Goal: Information Seeking & Learning: Check status

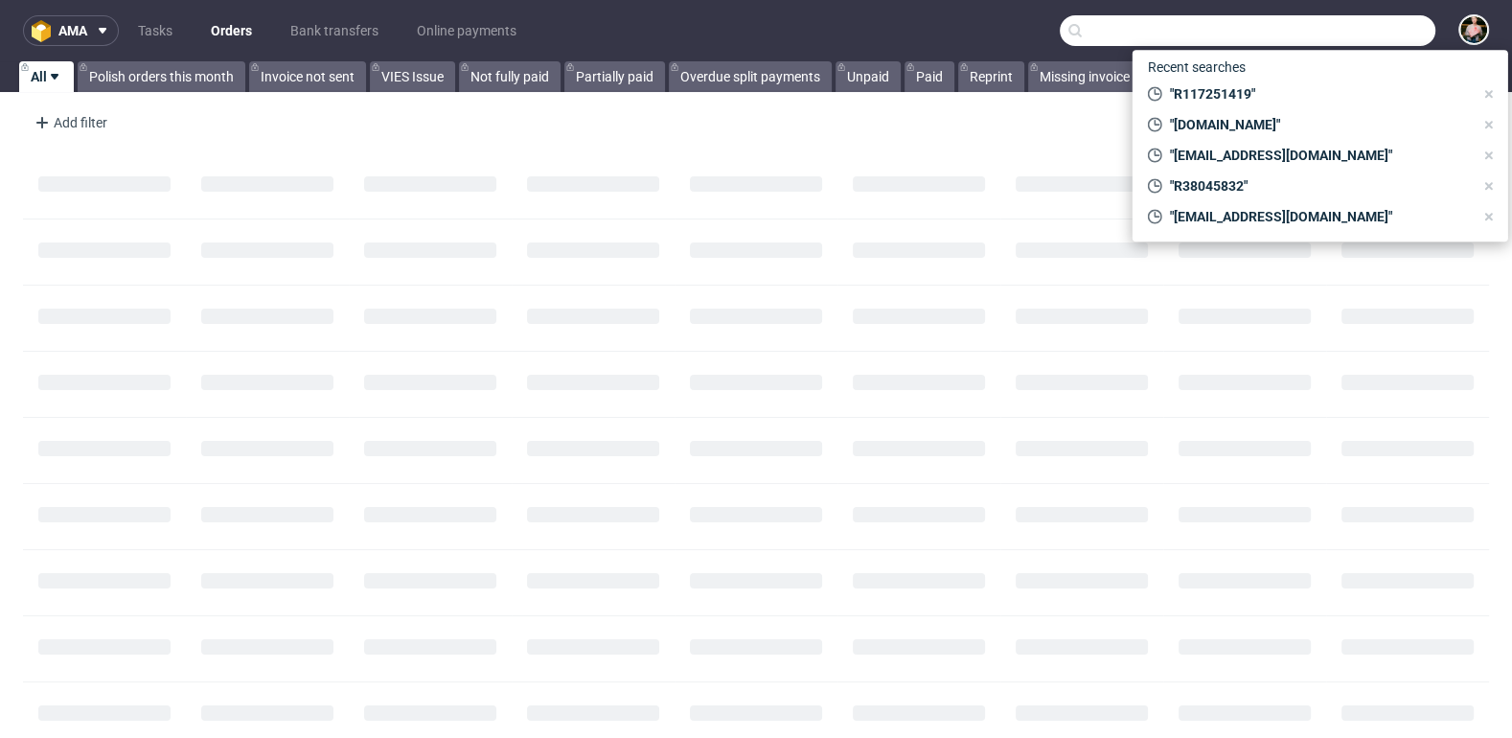
click at [1334, 34] on input "text" at bounding box center [1248, 30] width 376 height 31
paste input "[EMAIL_ADDRESS][DOMAIN_NAME]"
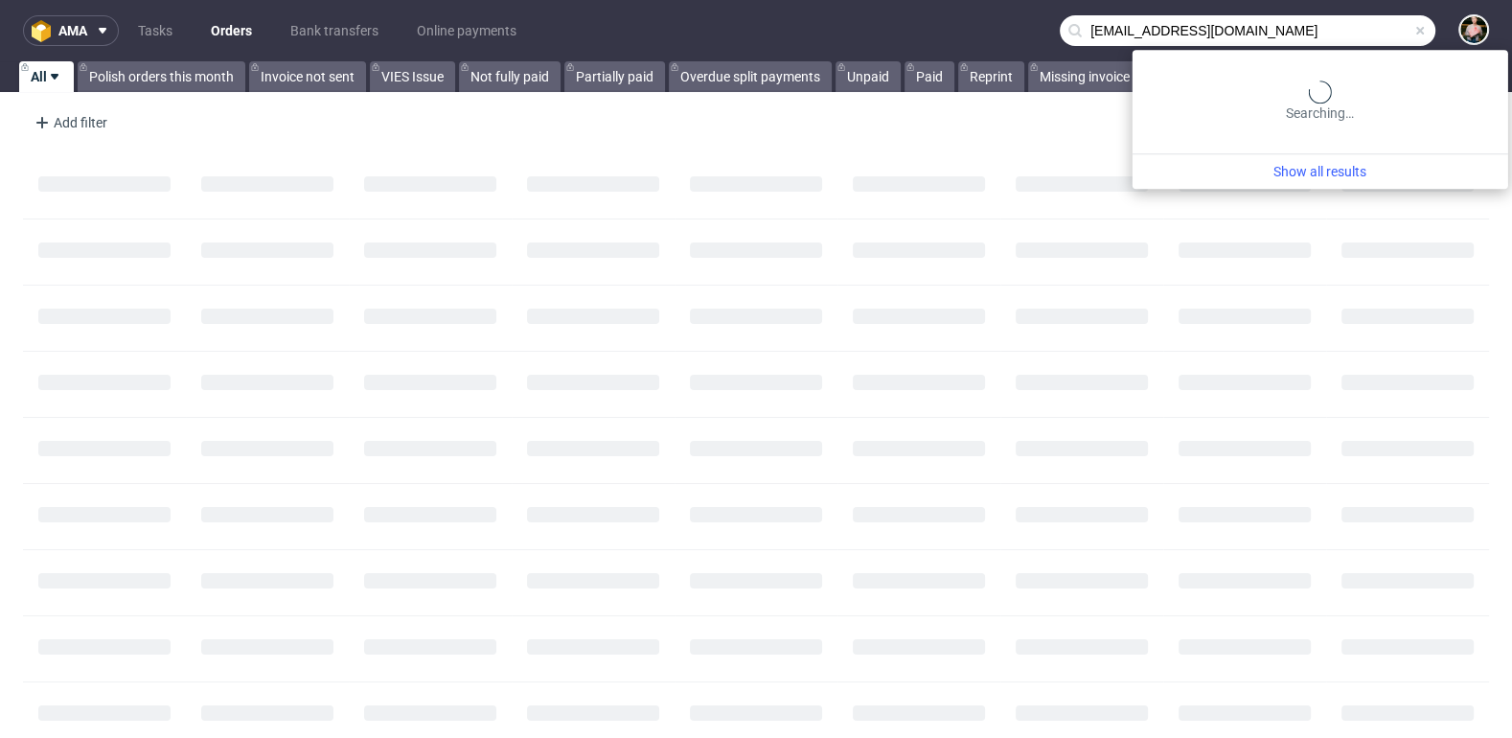
type input "[EMAIL_ADDRESS][DOMAIN_NAME]"
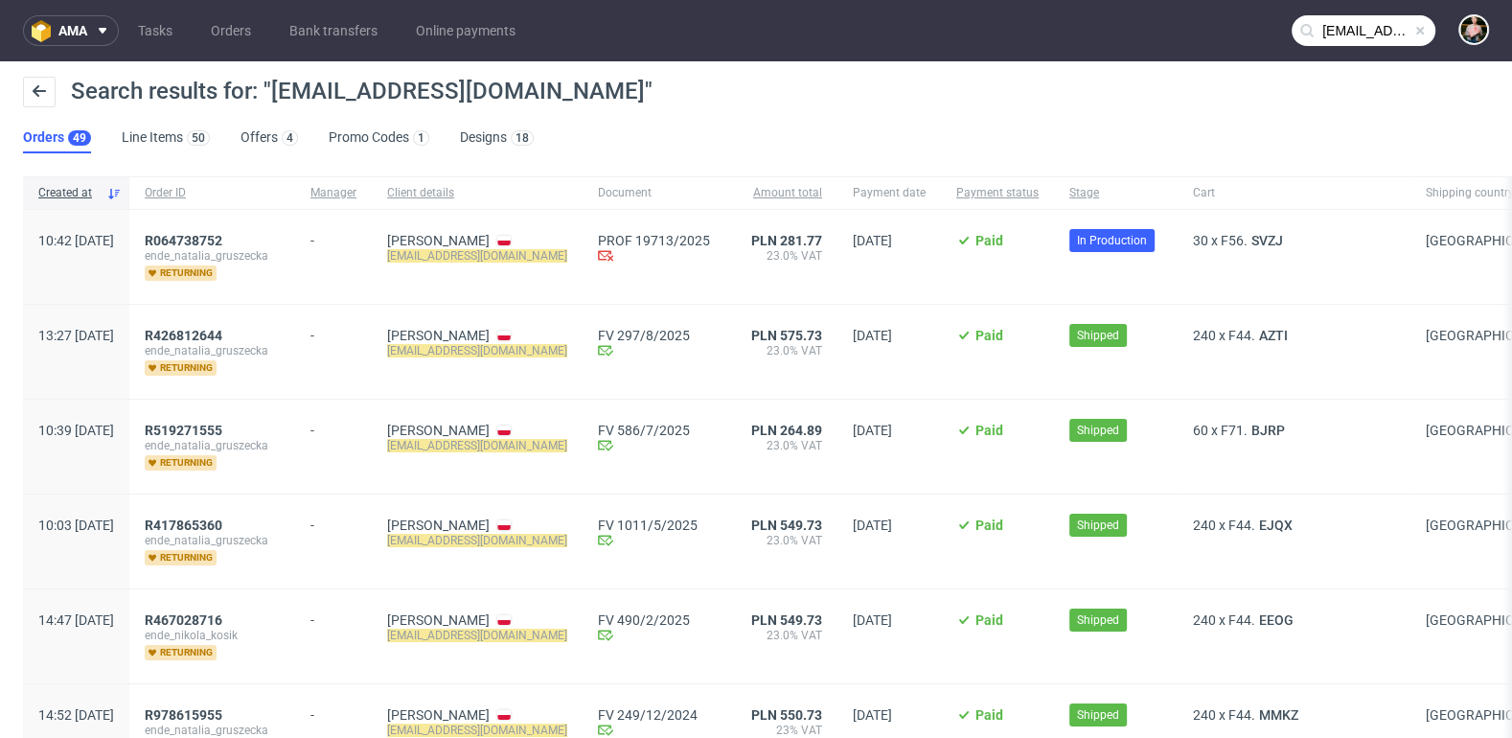
click at [114, 241] on span "10:42 [DATE]" at bounding box center [76, 240] width 76 height 15
click at [219, 239] on span "R064738752" at bounding box center [184, 240] width 78 height 15
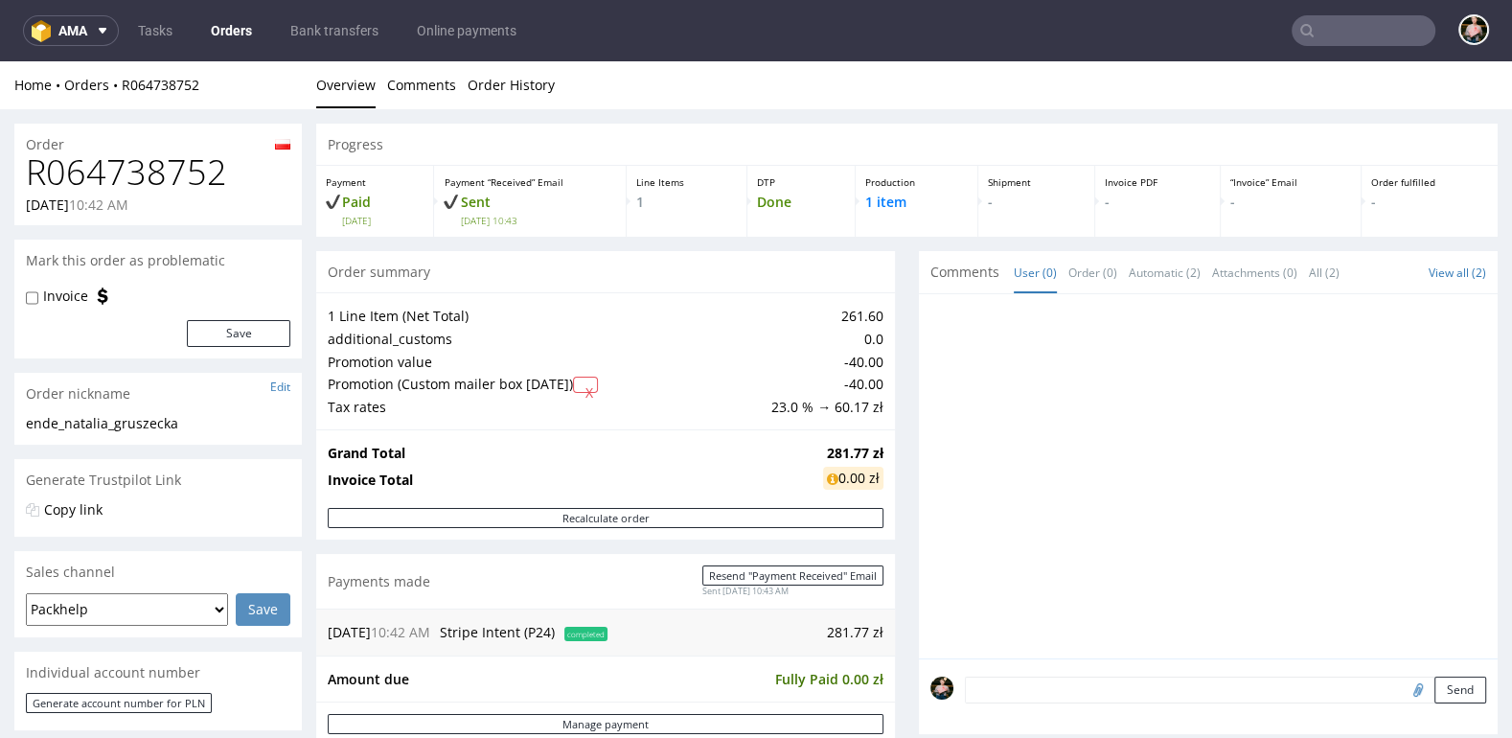
type input "[EMAIL_ADDRESS][DOMAIN_NAME]"
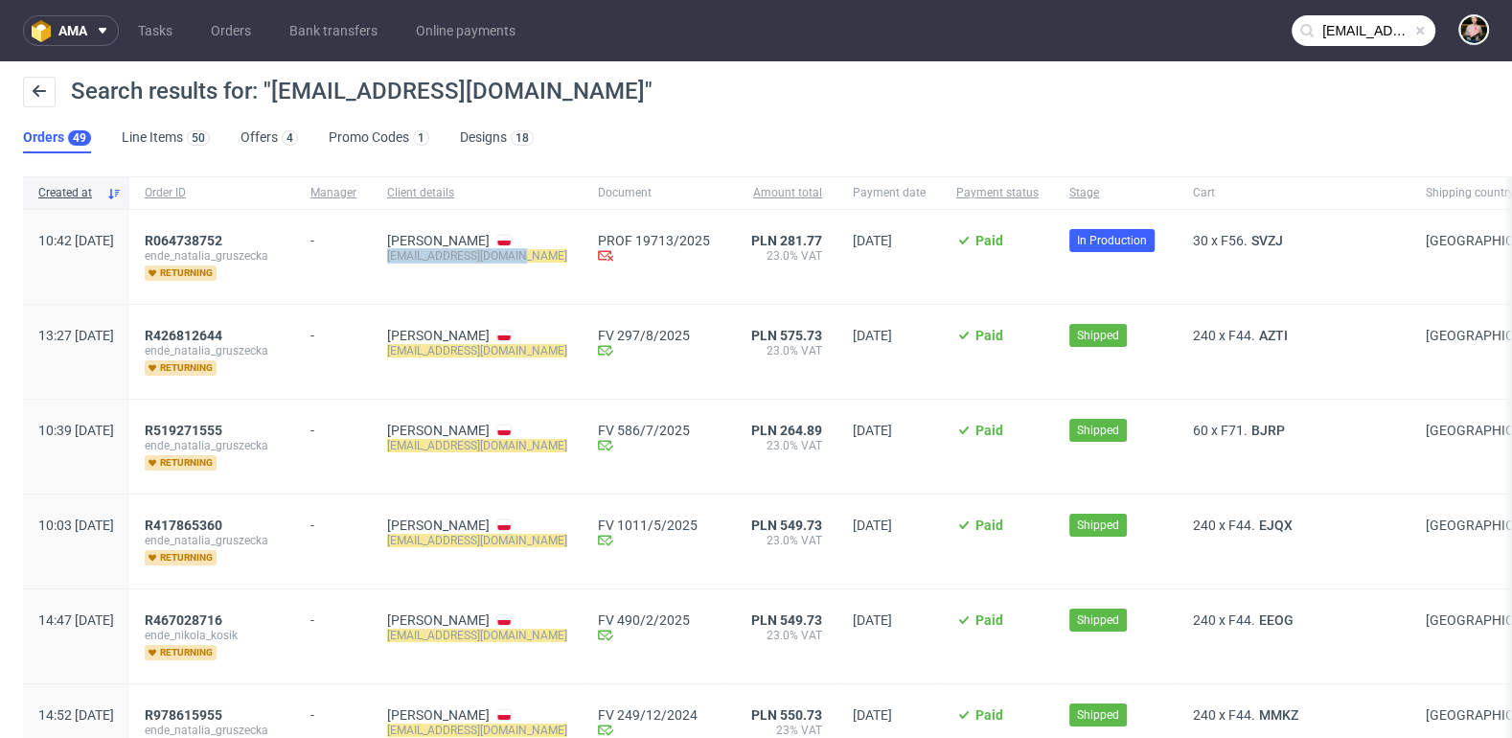
drag, startPoint x: 441, startPoint y: 258, endPoint x: 584, endPoint y: 258, distance: 142.8
click at [583, 258] on div "[PERSON_NAME] [EMAIL_ADDRESS][DOMAIN_NAME]" at bounding box center [477, 257] width 211 height 94
copy mark "[EMAIL_ADDRESS][DOMAIN_NAME]"
